Goal: Find specific page/section: Find specific page/section

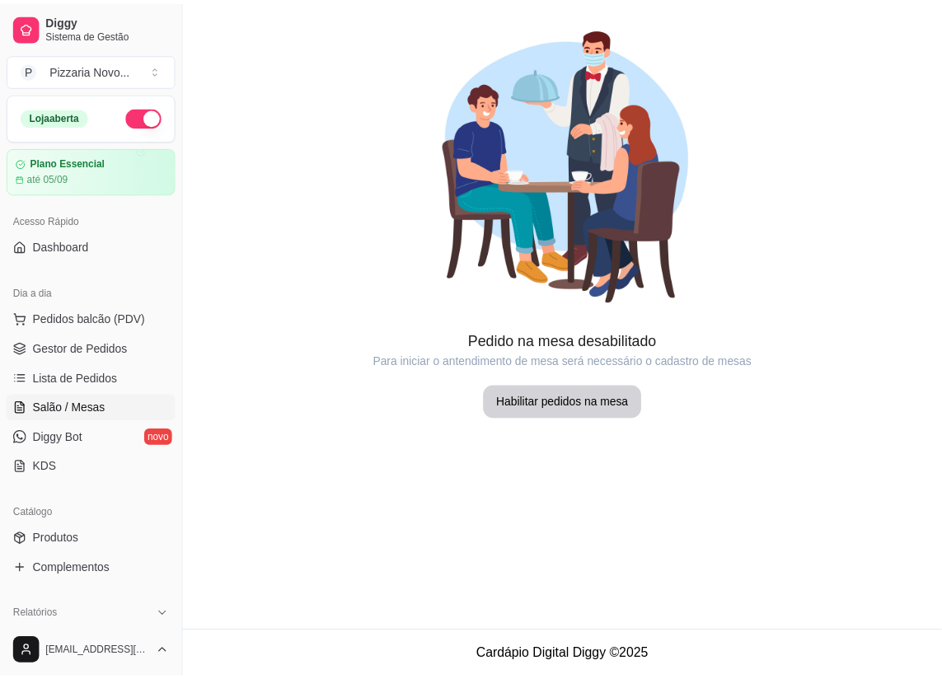
scroll to position [299, 0]
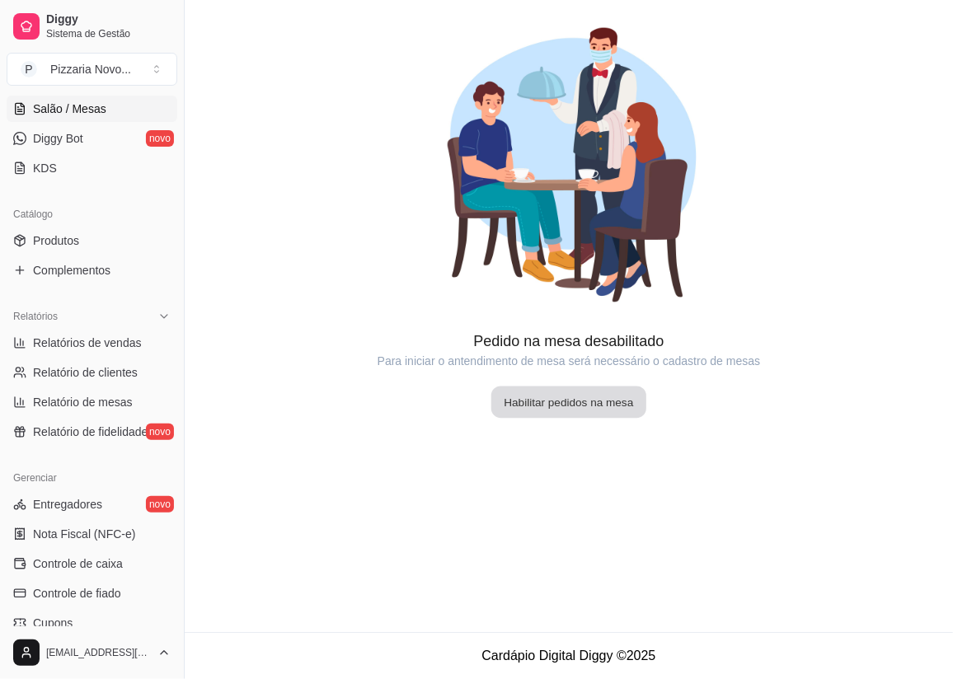
click at [577, 397] on button "Habilitar pedidos na mesa" at bounding box center [568, 403] width 155 height 32
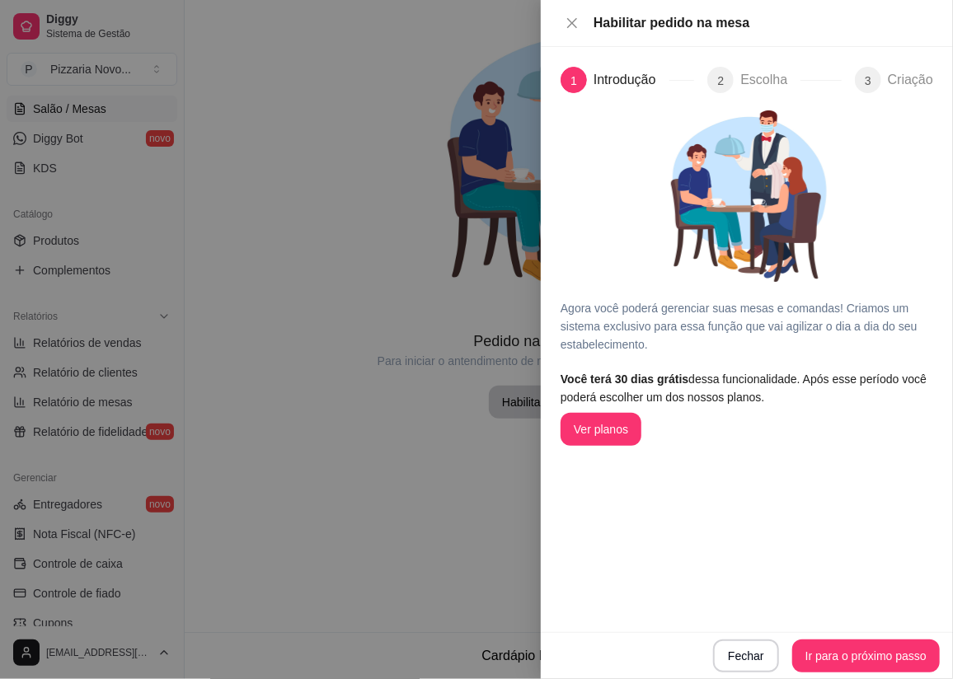
click at [417, 135] on div at bounding box center [476, 339] width 953 height 679
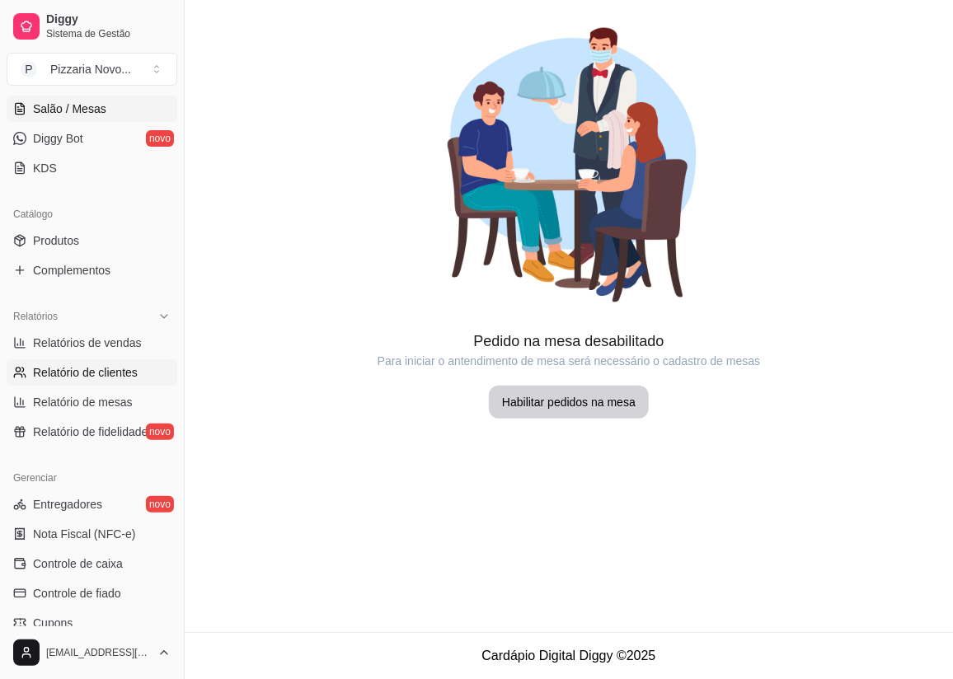
click at [49, 378] on span "Relatório de clientes" at bounding box center [85, 372] width 105 height 16
select select "30"
select select "HIGHEST_TOTAL_SPENT_WITH_ORDERS"
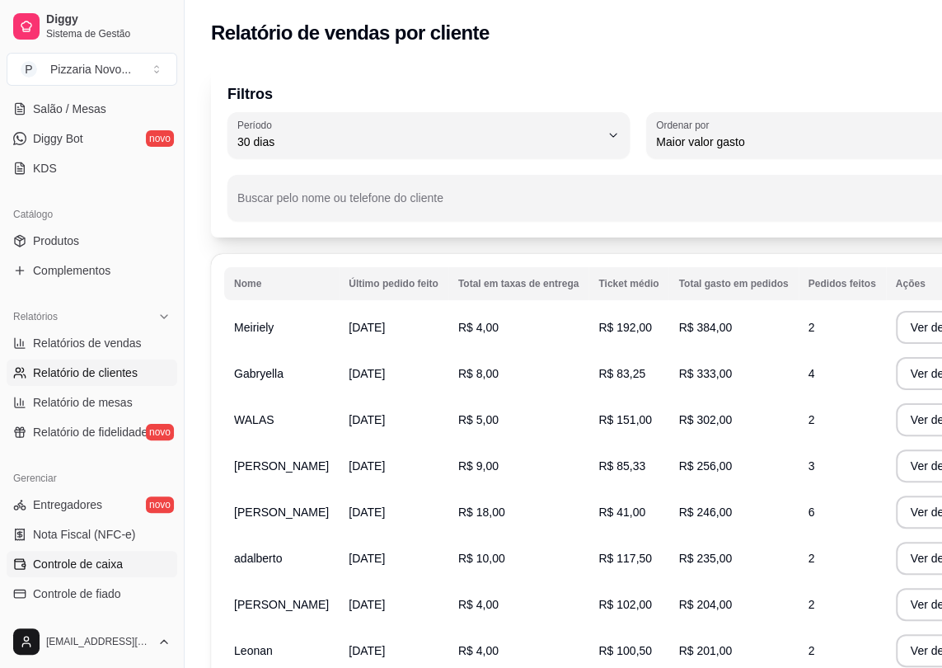
click at [65, 570] on span "Controle de caixa" at bounding box center [78, 563] width 90 height 16
